Goal: Entertainment & Leisure: Consume media (video, audio)

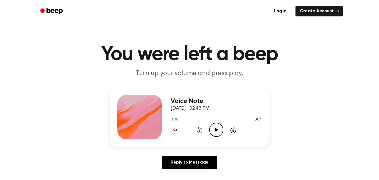
click at [216, 129] on icon at bounding box center [216, 130] width 3 height 4
click at [219, 139] on div "Voice Note September 16, 2024 · 02:44 PM 0:00 0:05 Your browser does not suppor…" at bounding box center [216, 117] width 91 height 44
click at [217, 134] on icon "Play Audio" at bounding box center [216, 129] width 14 height 14
click at [208, 120] on div "0:00 0:05" at bounding box center [216, 120] width 91 height 6
click at [213, 124] on icon "Play Audio" at bounding box center [216, 129] width 14 height 14
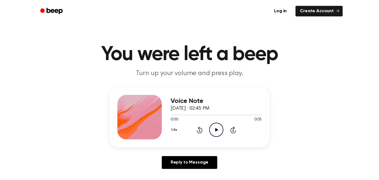
click at [217, 127] on icon "Play Audio" at bounding box center [216, 129] width 14 height 14
click at [214, 122] on icon "Play Audio" at bounding box center [216, 129] width 14 height 14
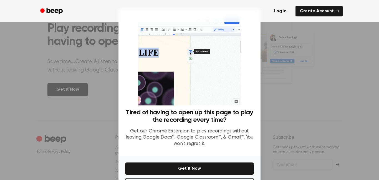
scroll to position [22, 0]
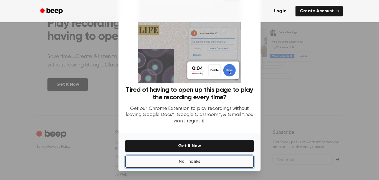
click at [192, 165] on button "No Thanks" at bounding box center [189, 161] width 129 height 12
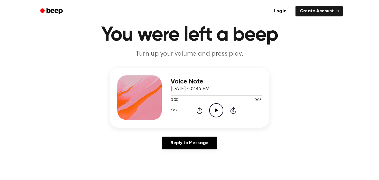
scroll to position [0, 0]
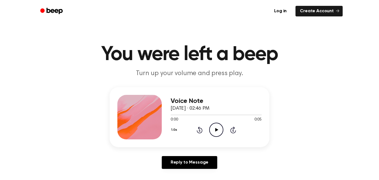
click at [214, 128] on icon "Play Audio" at bounding box center [216, 129] width 14 height 14
click at [214, 128] on icon "Pause Audio" at bounding box center [216, 129] width 14 height 14
click at [214, 128] on icon "Play Audio" at bounding box center [216, 129] width 14 height 14
